Goal: Transaction & Acquisition: Obtain resource

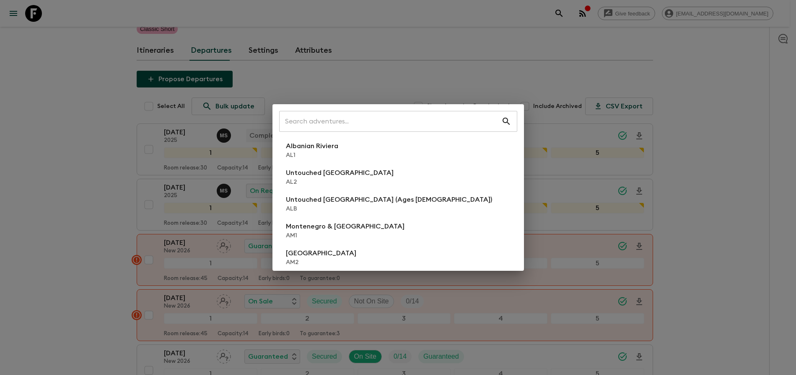
scroll to position [95, 0]
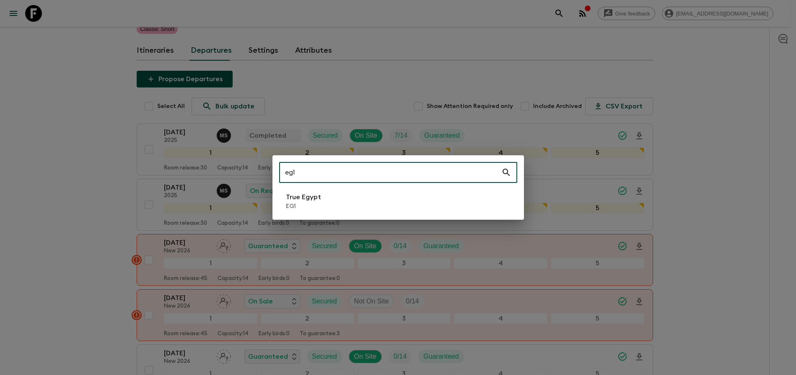
type input "eg1"
click at [381, 194] on li "True Egypt EG1" at bounding box center [398, 201] width 238 height 23
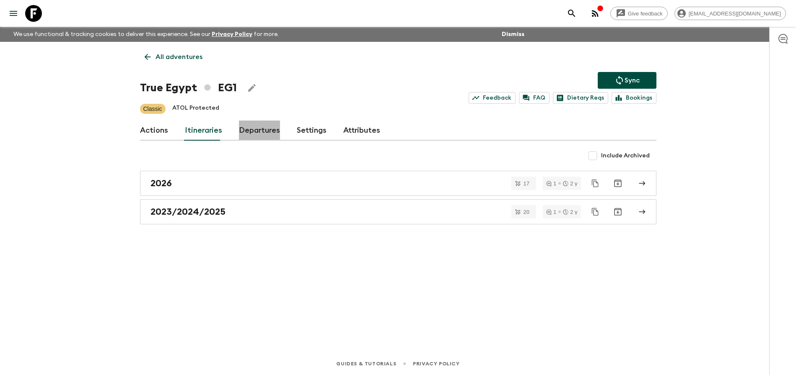
click at [256, 124] on link "Departures" at bounding box center [259, 131] width 41 height 20
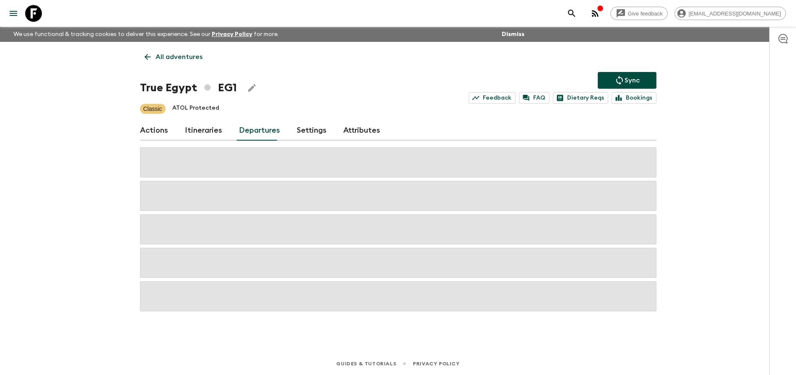
click at [688, 171] on div "Give feedback [PERSON_NAME][EMAIL_ADDRESS][DOMAIN_NAME] We use functional & tra…" at bounding box center [398, 187] width 796 height 375
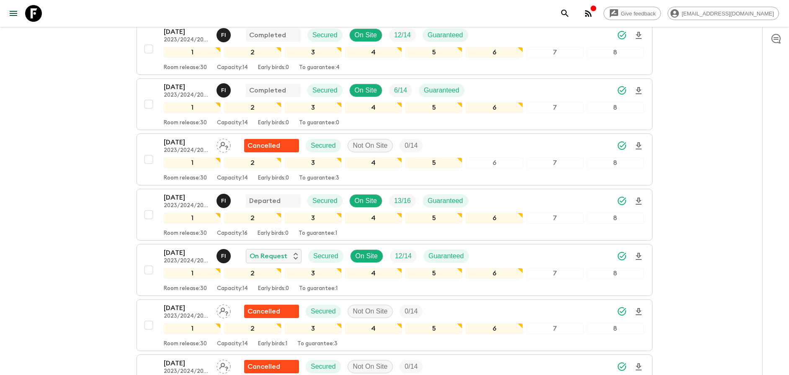
scroll to position [493, 0]
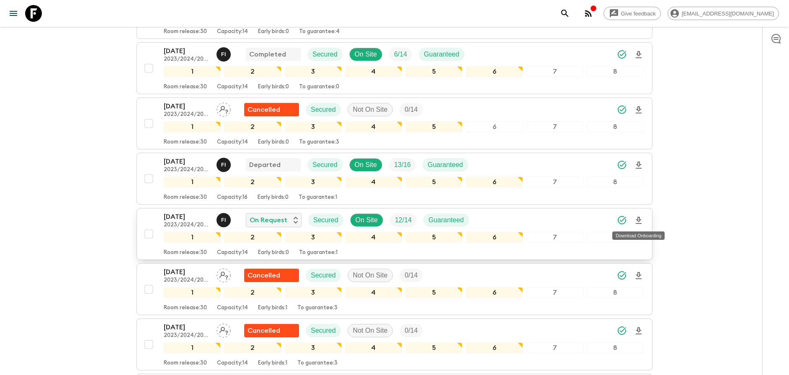
click at [640, 218] on icon "Download Onboarding" at bounding box center [639, 221] width 10 height 10
